Goal: Task Accomplishment & Management: Manage account settings

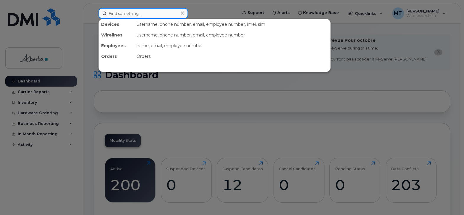
click at [116, 15] on input at bounding box center [144, 13] width 90 height 11
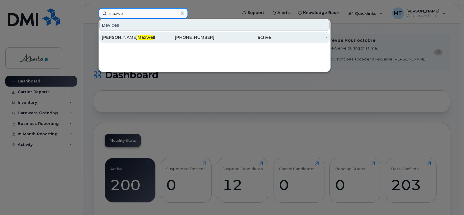
type input "maxwe"
click at [137, 38] on div "Gregory Maxwe ll" at bounding box center [130, 37] width 57 height 6
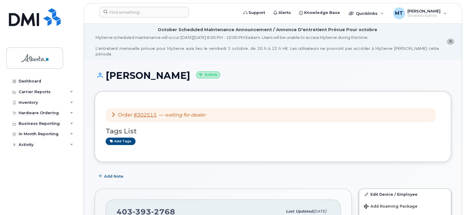
scroll to position [188, 0]
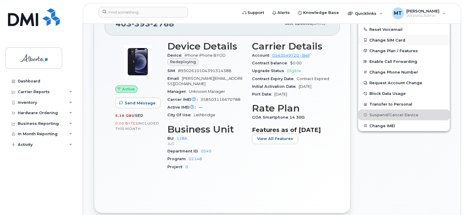
click at [389, 35] on button "Change SIM Card" at bounding box center [404, 40] width 92 height 11
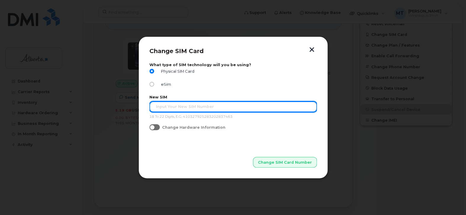
click at [160, 106] on input "text" at bounding box center [233, 106] width 168 height 11
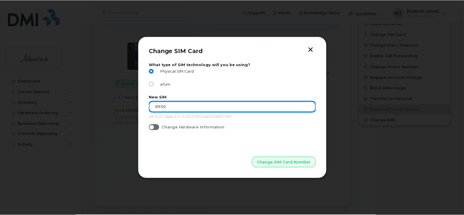
scroll to position [238, 0]
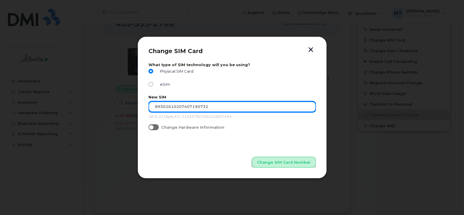
type input "89302610207407190732"
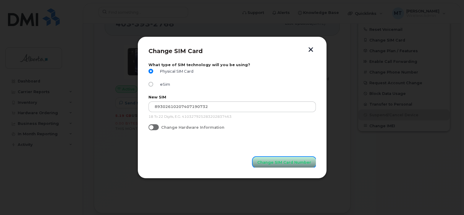
click at [286, 160] on span "Change SIM Card Number" at bounding box center [285, 162] width 54 height 6
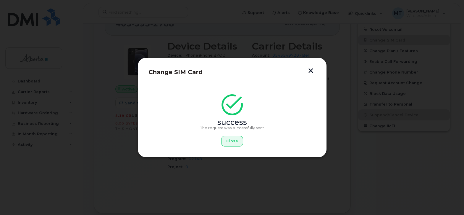
click at [310, 69] on button "button" at bounding box center [311, 71] width 9 height 6
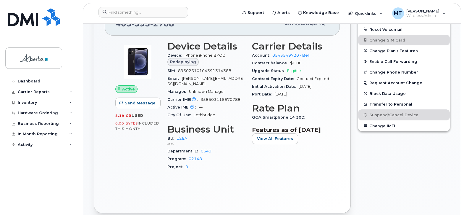
click at [284, 172] on div "Carrier Details Account 0543549720 - Bell Contract balance $0.00 Upgrade Status…" at bounding box center [291, 107] width 85 height 141
click at [272, 173] on div "Active Send Message 5.19 GB  used 0.00 Bytes  included this month Device Detail…" at bounding box center [222, 119] width 235 height 166
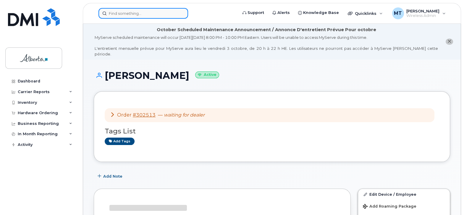
click at [118, 14] on input at bounding box center [144, 13] width 90 height 11
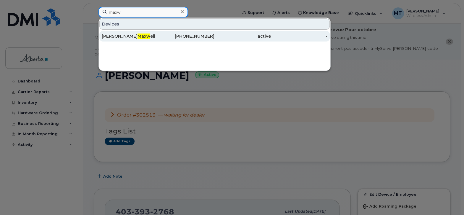
type input "maxw"
click at [138, 34] on span "Maxw" at bounding box center [144, 35] width 13 height 5
